Goal: Information Seeking & Learning: Check status

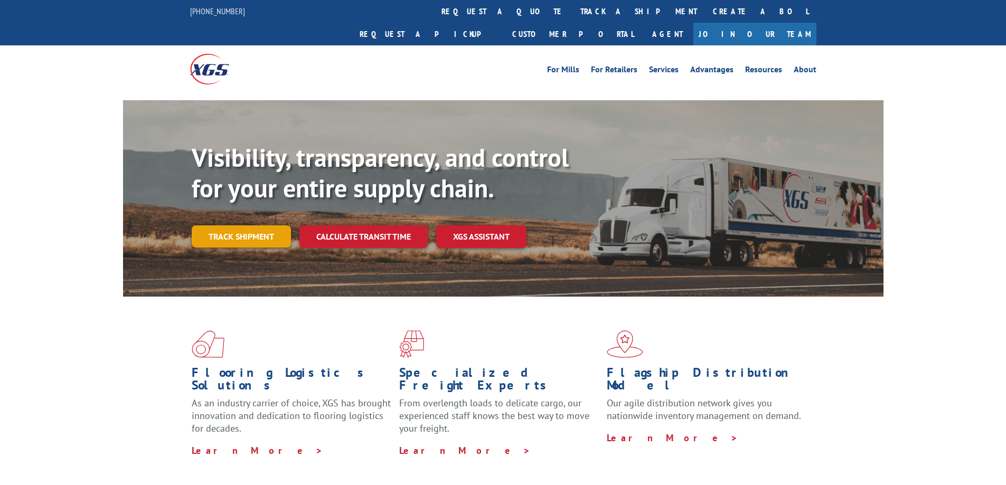
click at [237, 226] on link "Track shipment" at bounding box center [241, 237] width 99 height 22
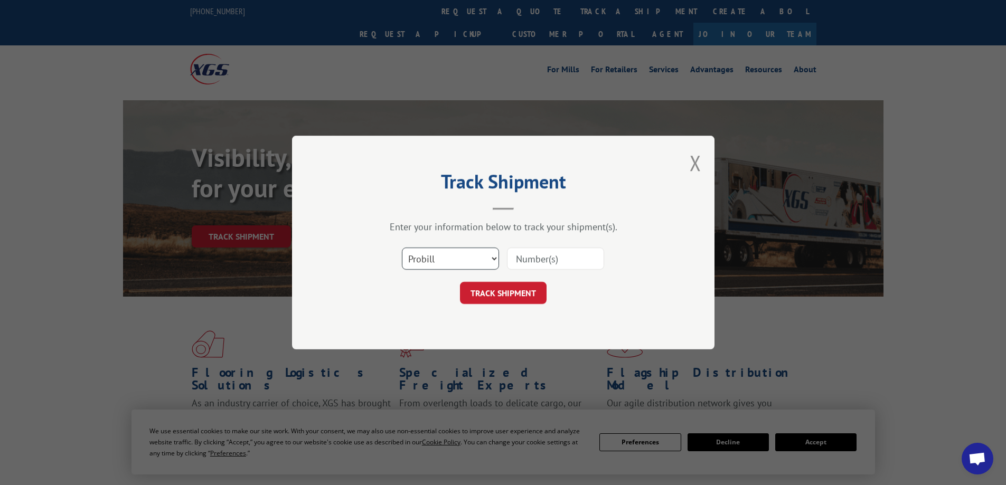
scroll to position [817, 0]
drag, startPoint x: 487, startPoint y: 257, endPoint x: 479, endPoint y: 269, distance: 15.1
click at [487, 257] on select "Select category... Probill BOL PO" at bounding box center [450, 259] width 97 height 22
select select "bol"
click at [402, 248] on select "Select category... Probill BOL PO" at bounding box center [450, 259] width 97 height 22
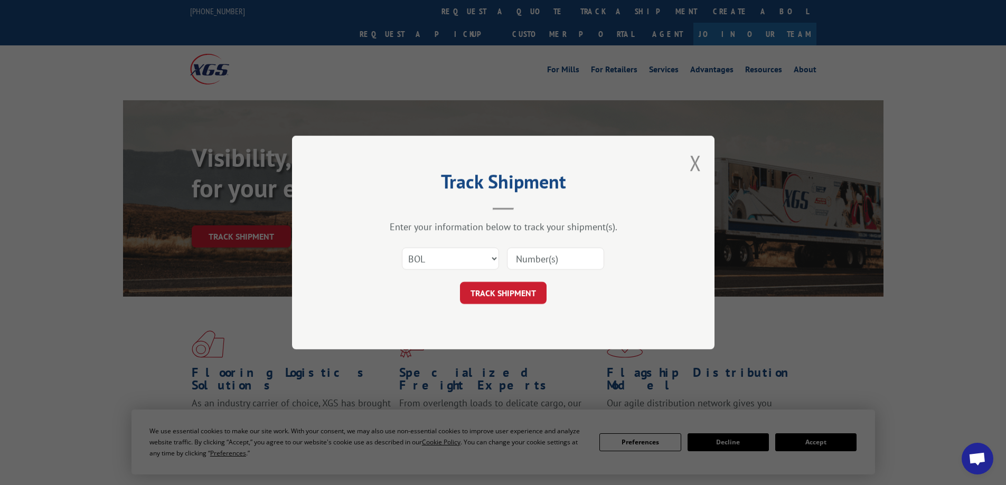
drag, startPoint x: 519, startPoint y: 262, endPoint x: 518, endPoint y: 256, distance: 6.5
click at [519, 261] on input at bounding box center [555, 259] width 97 height 22
paste input "7010143"
type input "7010143"
click at [481, 294] on button "TRACK SHIPMENT" at bounding box center [503, 293] width 87 height 22
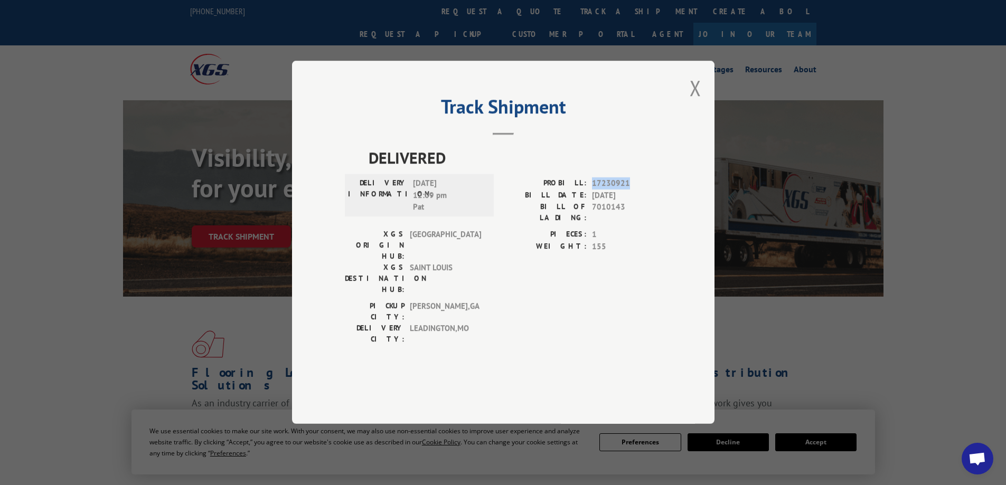
drag, startPoint x: 631, startPoint y: 211, endPoint x: 592, endPoint y: 209, distance: 39.1
click at [592, 190] on span "17230921" at bounding box center [627, 184] width 70 height 12
copy span "17230921"
click at [698, 102] on button "Close modal" at bounding box center [696, 88] width 12 height 28
